Goal: Information Seeking & Learning: Learn about a topic

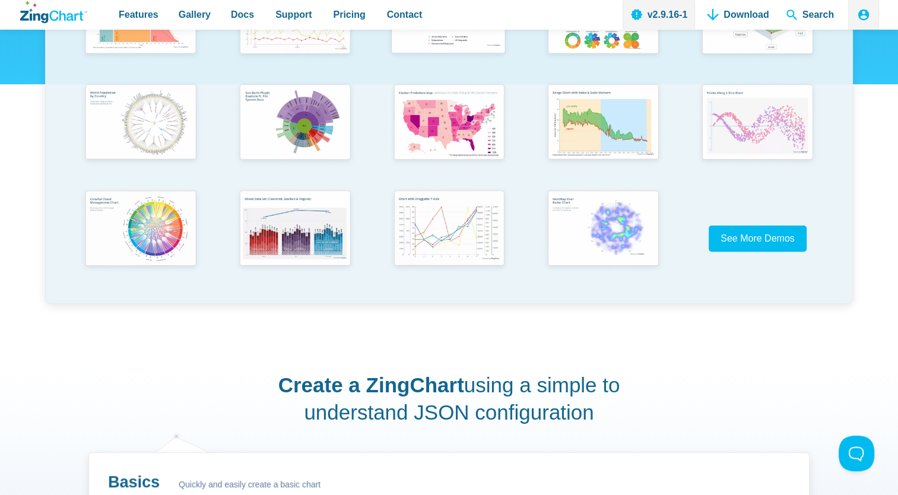
scroll to position [356, 0]
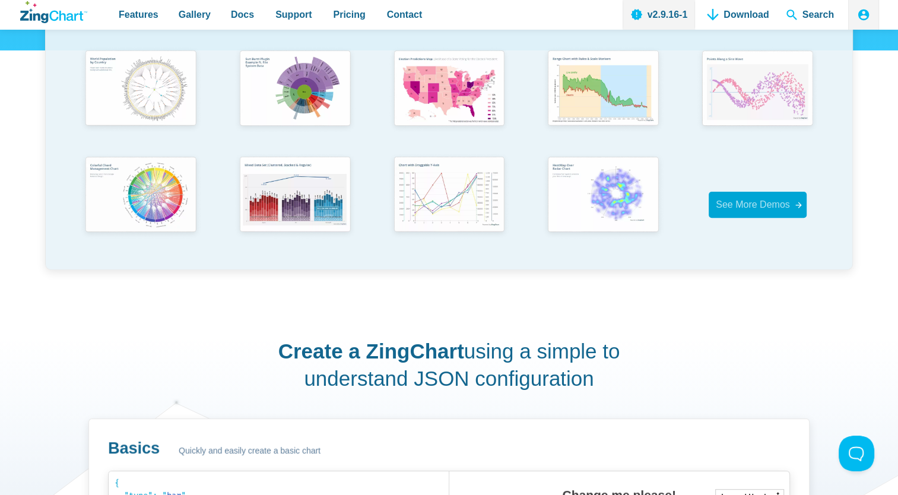
click at [741, 197] on span "See More Demos" at bounding box center [753, 204] width 74 height 16
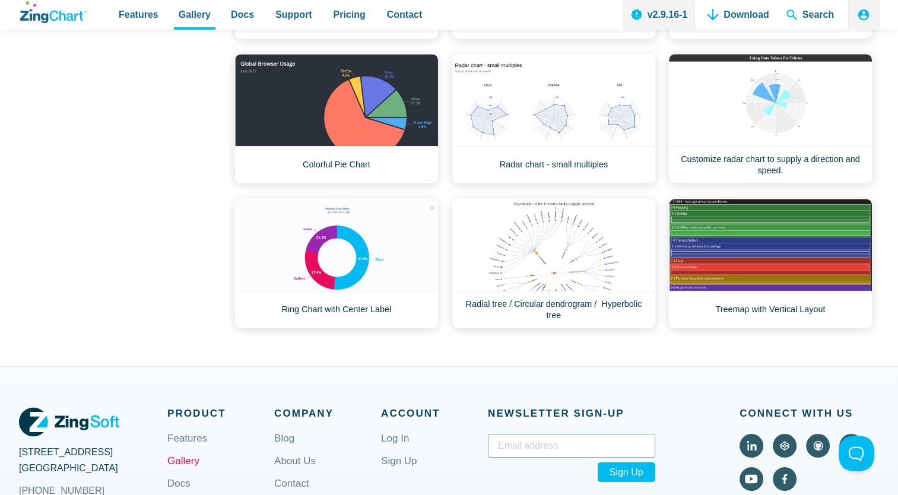
scroll to position [534, 0]
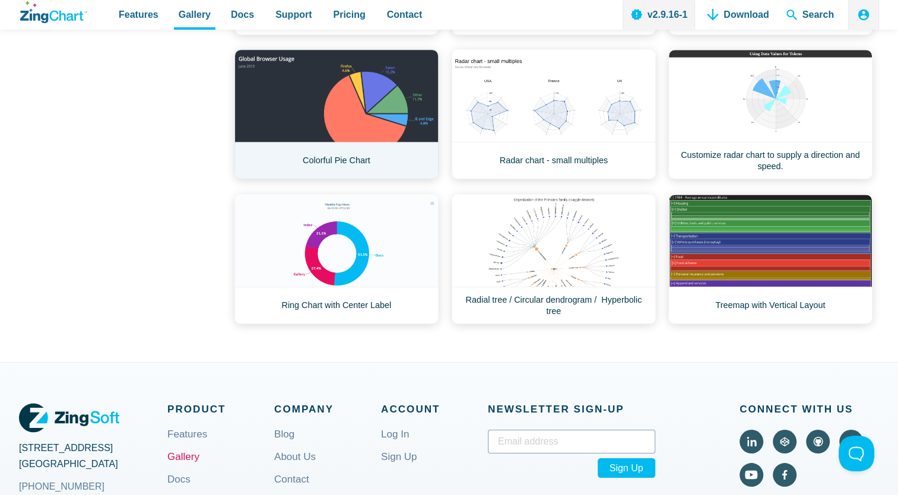
click at [410, 118] on link "Colorful Pie Chart" at bounding box center [336, 114] width 204 height 130
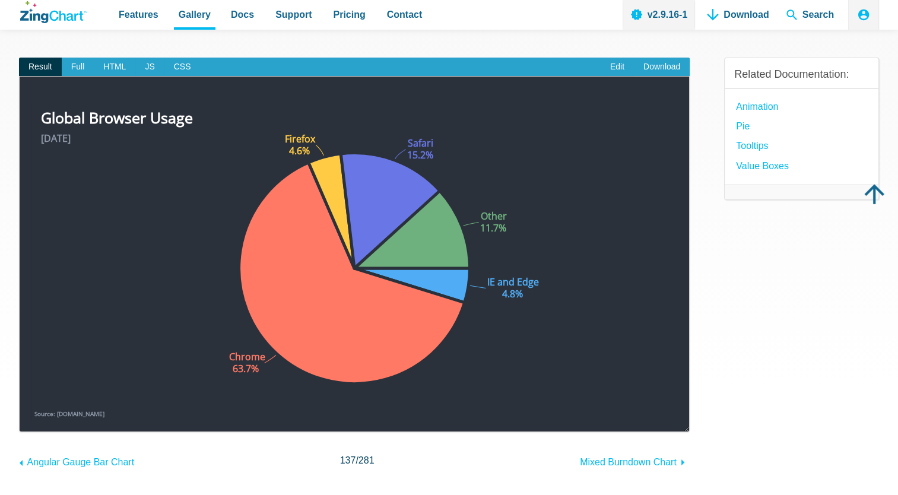
scroll to position [119, 0]
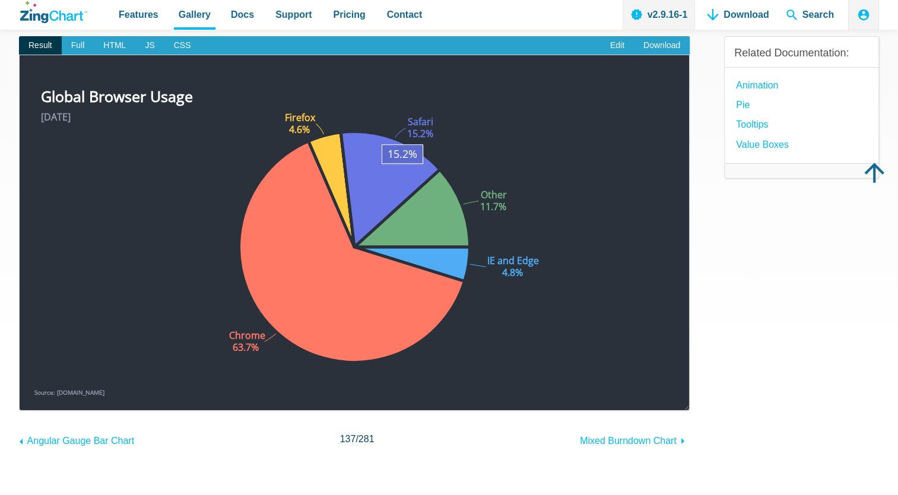
click at [31, 398] on area "App Content" at bounding box center [31, 398] width 0 height 0
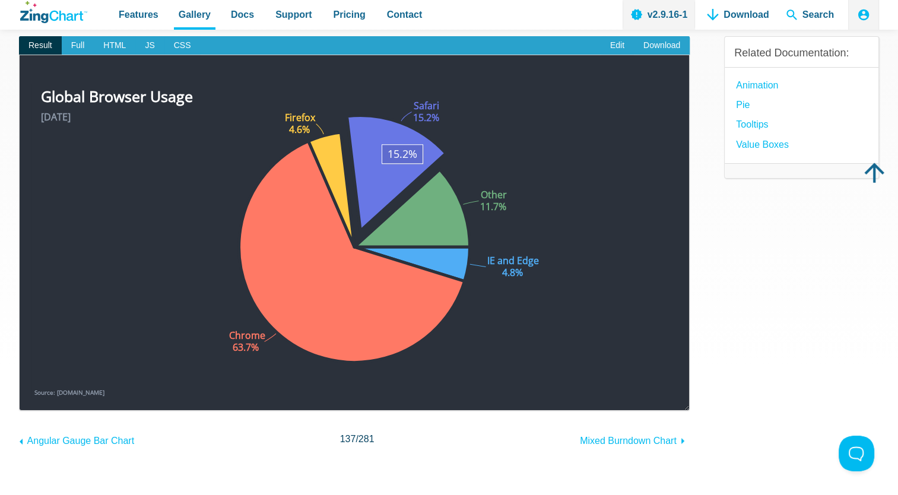
scroll to position [0, 0]
click at [31, 398] on area "App Content" at bounding box center [31, 398] width 0 height 0
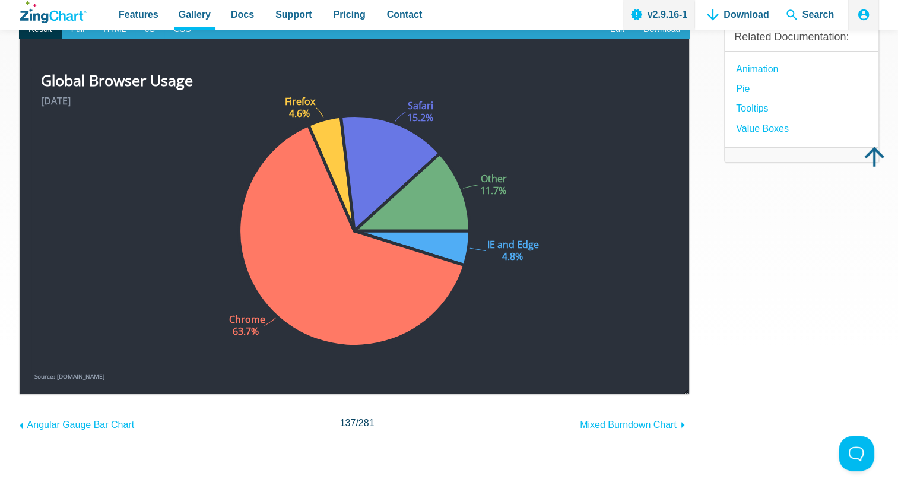
scroll to position [119, 0]
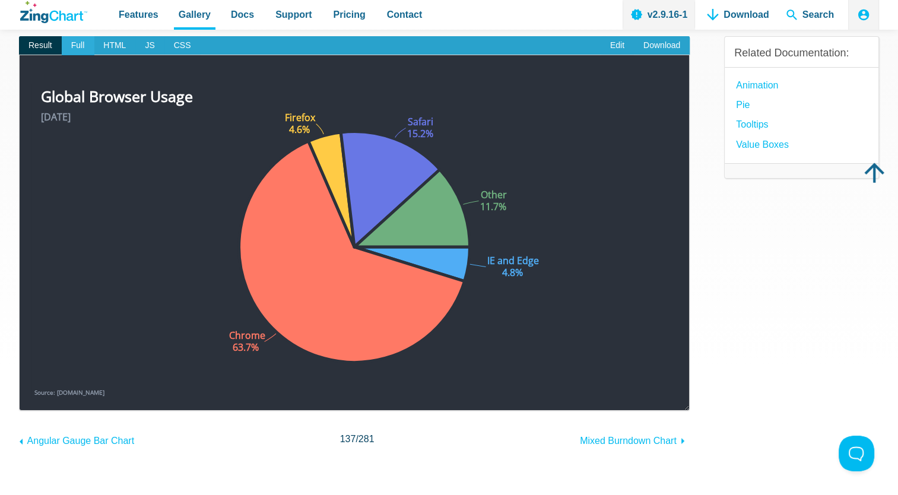
click at [81, 50] on span "Full" at bounding box center [78, 45] width 33 height 19
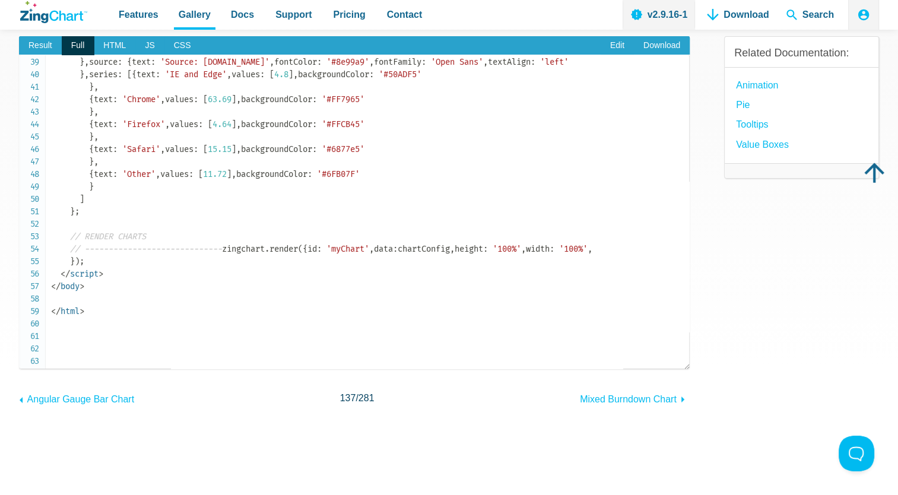
scroll to position [475, 0]
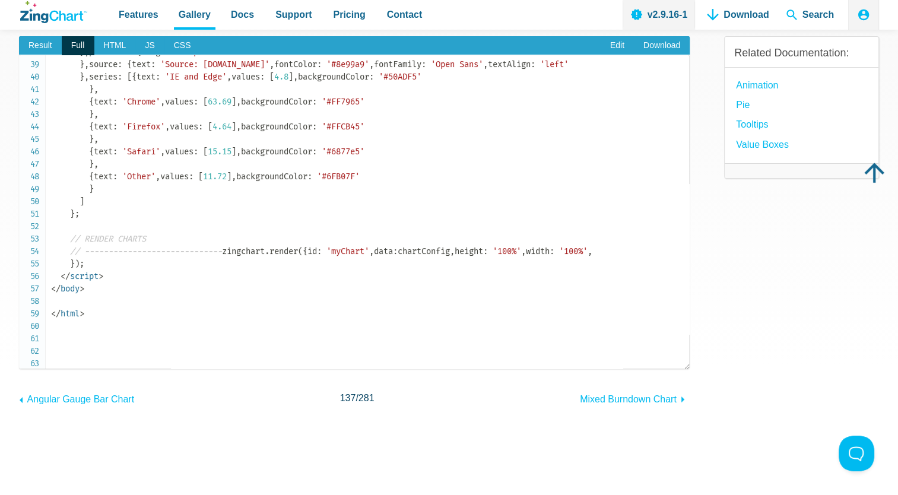
click at [62, 49] on span "Full" at bounding box center [78, 45] width 33 height 19
click at [59, 49] on span "Result" at bounding box center [40, 45] width 43 height 19
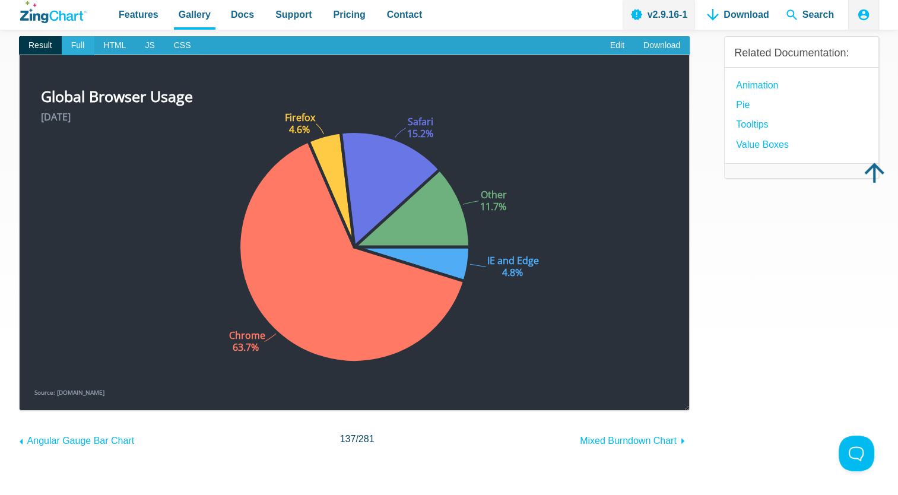
click at [69, 43] on span "Full" at bounding box center [78, 45] width 33 height 19
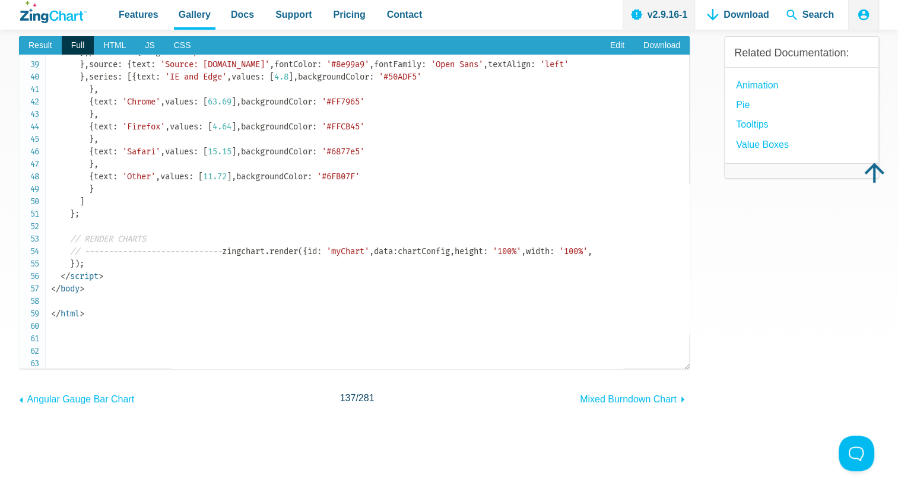
drag, startPoint x: 81, startPoint y: 176, endPoint x: 113, endPoint y: 281, distance: 110.0
copy span "subtitle : { text : '[DATE]' , align : 'left' , fontColor : '#8e99a9' , fontFam…"
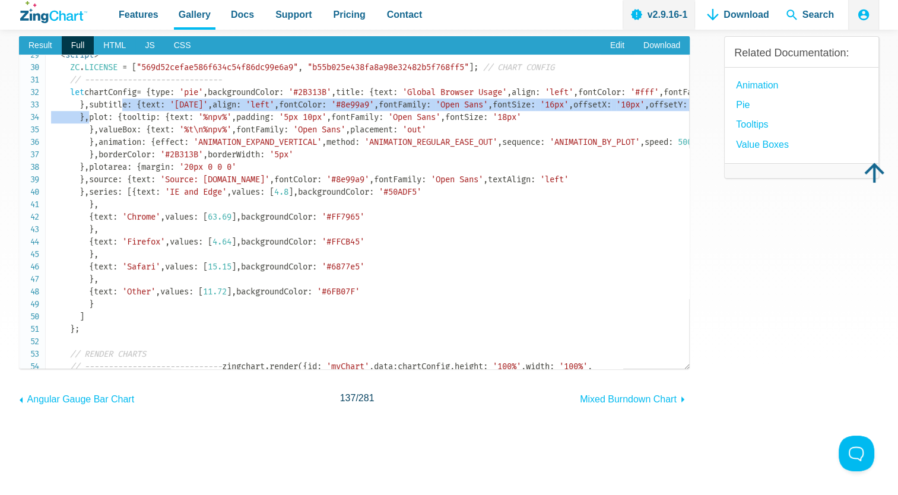
scroll to position [356, 0]
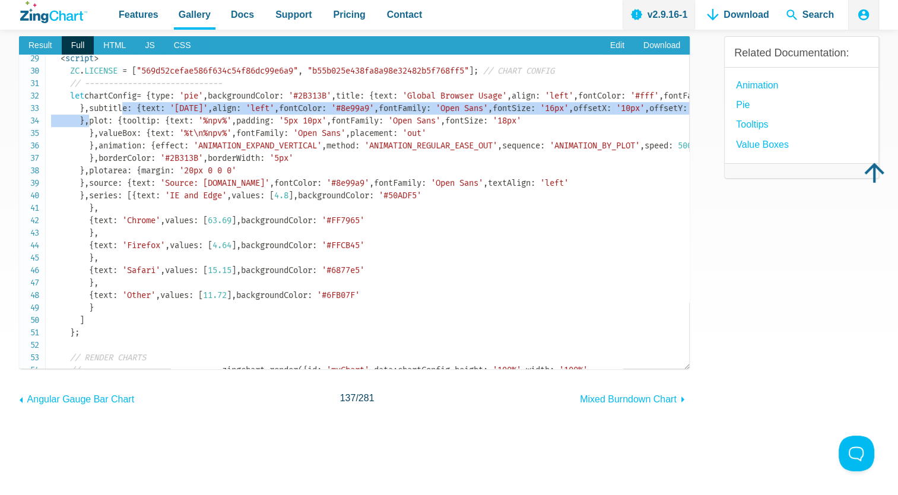
drag, startPoint x: 90, startPoint y: 217, endPoint x: 159, endPoint y: 219, distance: 68.9
click at [159, 219] on span "ZC . LICENSE = [ "569d52cefae586f634c54f86dc99e6a9" , "b55b025e438fa8a98e32482b…" at bounding box center [492, 233] width 883 height 334
copy span "align : 'left' ,"
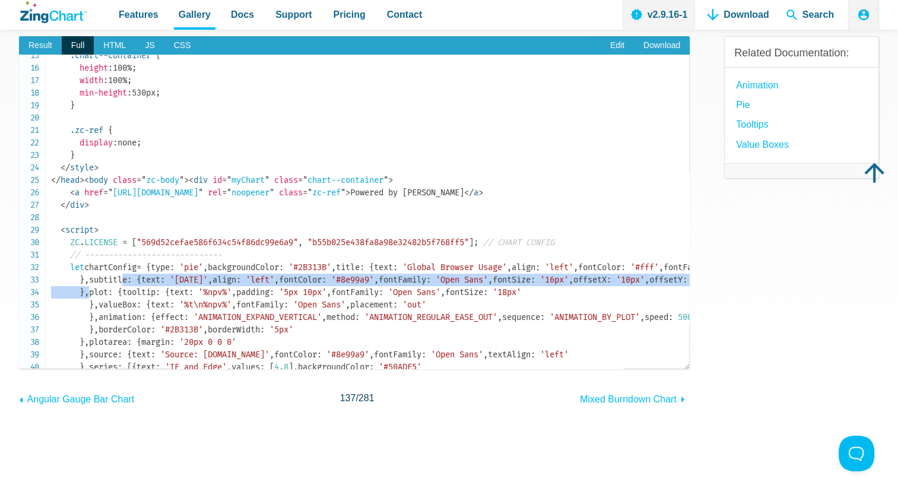
scroll to position [178, 0]
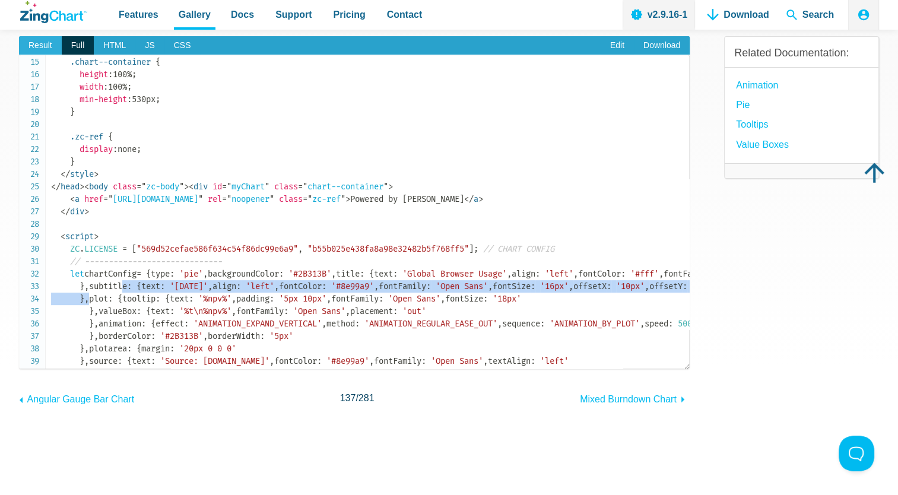
click at [52, 42] on span "Result" at bounding box center [40, 45] width 43 height 19
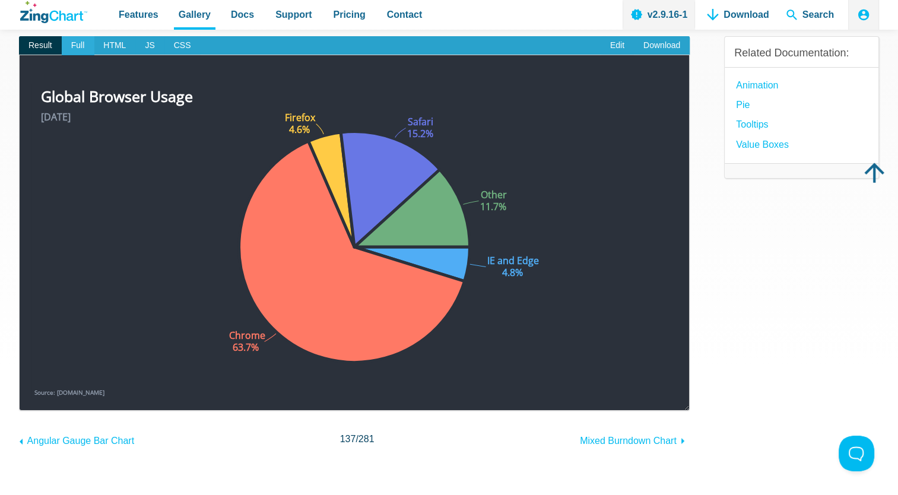
click at [76, 43] on span "Full" at bounding box center [78, 45] width 33 height 19
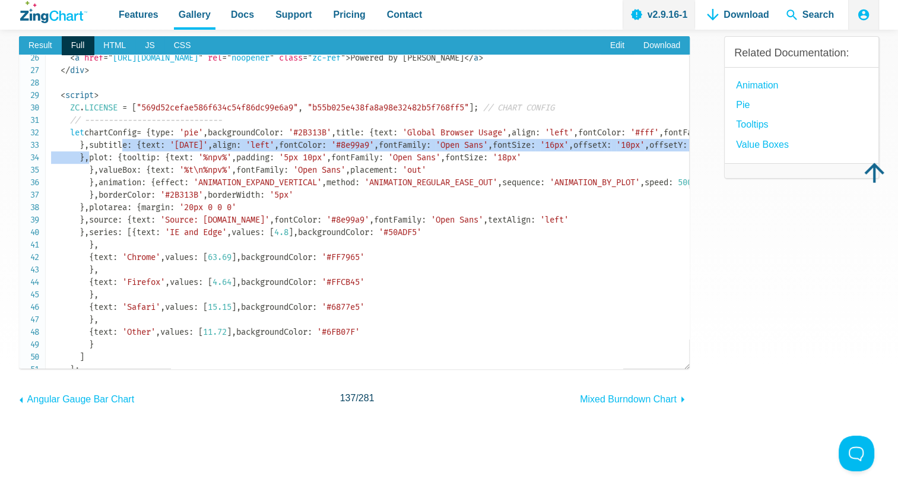
scroll to position [356, 0]
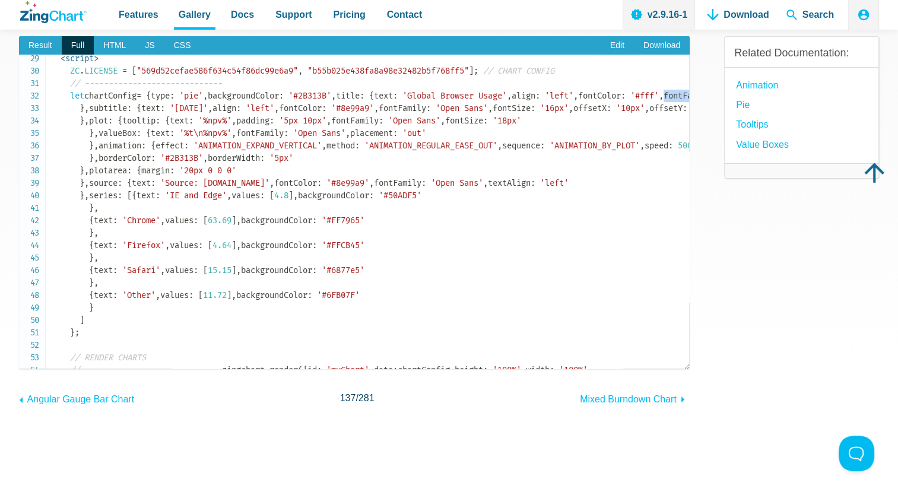
drag, startPoint x: 221, startPoint y: 241, endPoint x: 222, endPoint y: 234, distance: 7.1
click at [222, 234] on code "<!doctype html> < html class = " zc-html " > < head > < meta charset = " utf-8 …" at bounding box center [370, 70] width 638 height 735
copy span "fontFamily : 'Open Sans' ,"
click at [245, 258] on code "<!doctype html> < html class = " zc-html " > < head > < meta charset = " utf-8 …" at bounding box center [370, 70] width 638 height 735
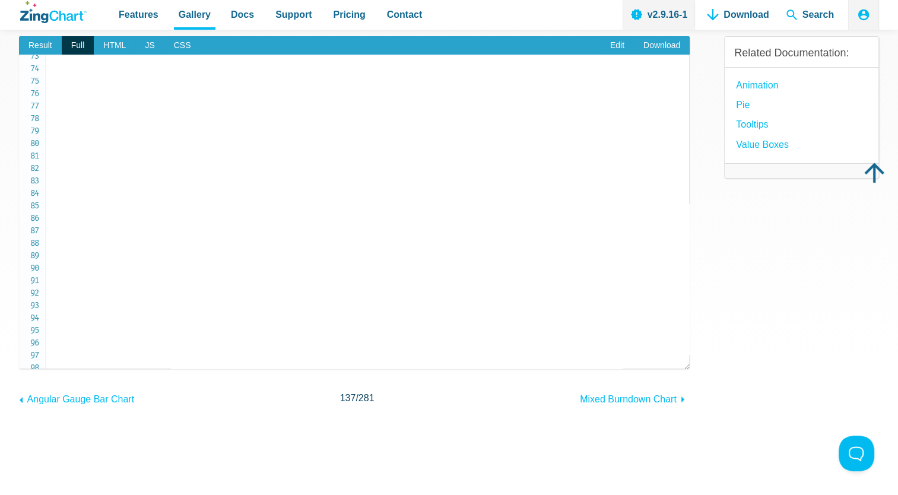
scroll to position [909, 0]
copy span "backgroundColor"
